Goal: Book appointment/travel/reservation

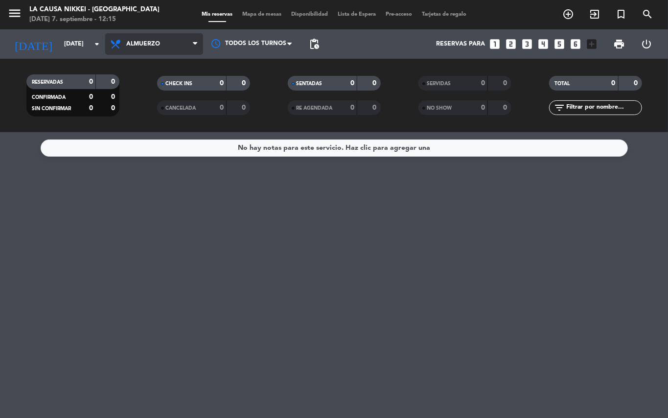
click at [147, 44] on span "Almuerzo" at bounding box center [143, 44] width 34 height 7
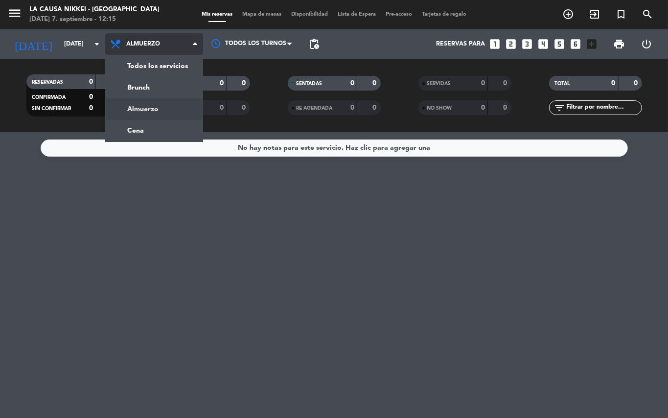
click at [134, 68] on div "menu La Causa Nikkei - [GEOGRAPHIC_DATA][PERSON_NAME][DATE] 7. septiembre - 12:…" at bounding box center [334, 66] width 668 height 132
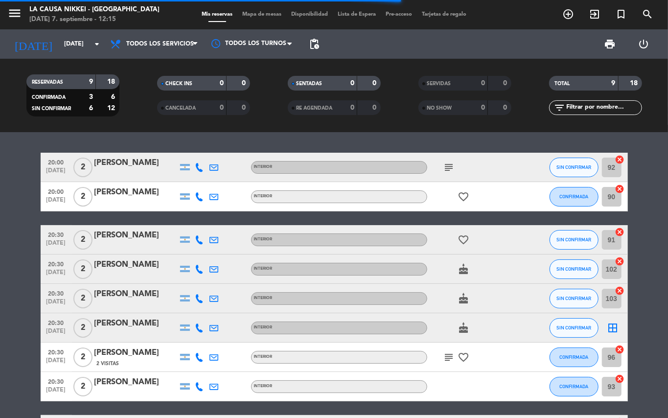
click at [469, 270] on icon "cake" at bounding box center [464, 269] width 12 height 12
click at [466, 285] on div "cake" at bounding box center [471, 298] width 88 height 29
click at [463, 290] on div "cake" at bounding box center [471, 298] width 88 height 29
click at [465, 304] on icon "cake" at bounding box center [464, 299] width 12 height 12
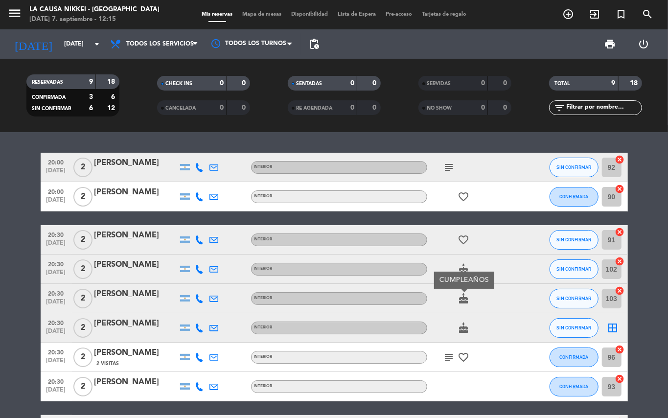
click at [468, 323] on icon "cake" at bounding box center [464, 328] width 12 height 12
click at [445, 359] on icon "subject" at bounding box center [450, 358] width 12 height 12
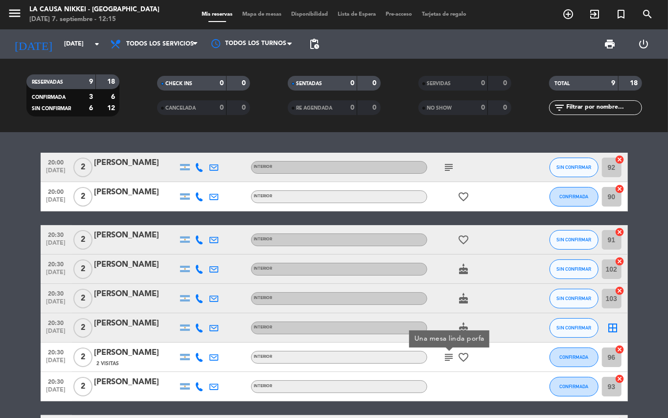
drag, startPoint x: 0, startPoint y: 281, endPoint x: 0, endPoint y: 351, distance: 70.0
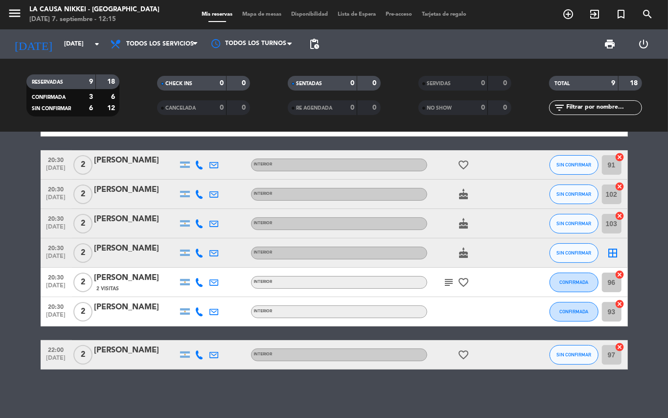
drag, startPoint x: 22, startPoint y: 332, endPoint x: 26, endPoint y: 261, distance: 70.6
drag, startPoint x: 26, startPoint y: 261, endPoint x: 77, endPoint y: 134, distance: 137.1
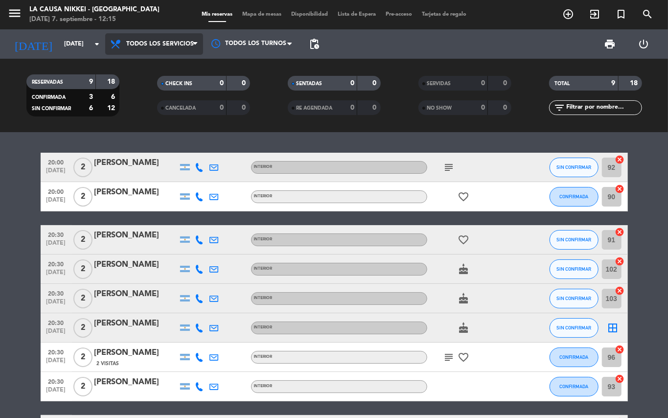
click at [150, 38] on span "Todos los servicios" at bounding box center [154, 44] width 98 height 22
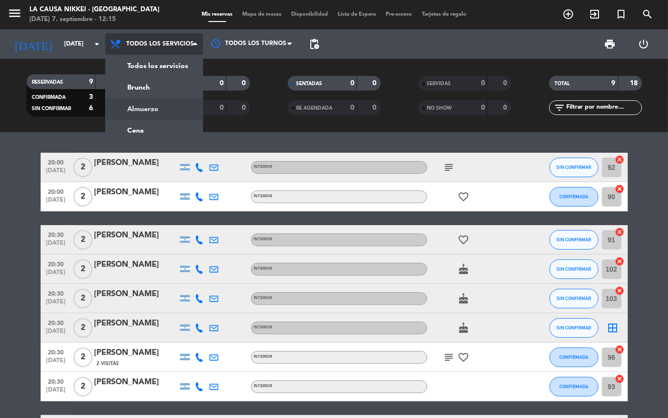
click at [145, 103] on div "menu La Causa Nikkei - [GEOGRAPHIC_DATA][PERSON_NAME][DATE] 7. septiembre - 12:…" at bounding box center [334, 66] width 668 height 132
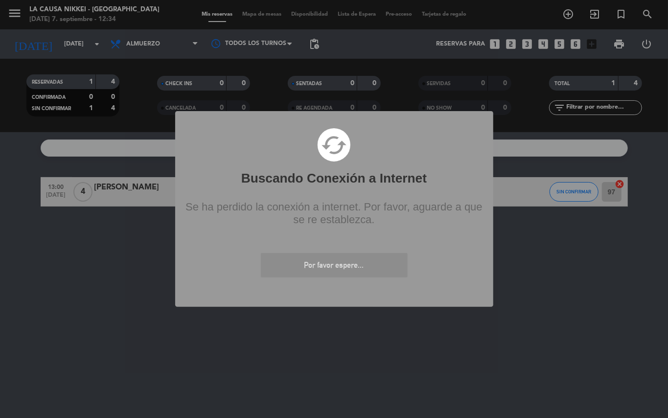
click at [84, 286] on div "? ! i Buscando Conexión a Internet × cached Se ha perdido la conexión a interne…" at bounding box center [334, 209] width 668 height 418
click at [83, 286] on div "? ! i Buscando Conexión a Internet × cached Se ha perdido la conexión a interne…" at bounding box center [334, 209] width 668 height 418
